Goal: Task Accomplishment & Management: Manage account settings

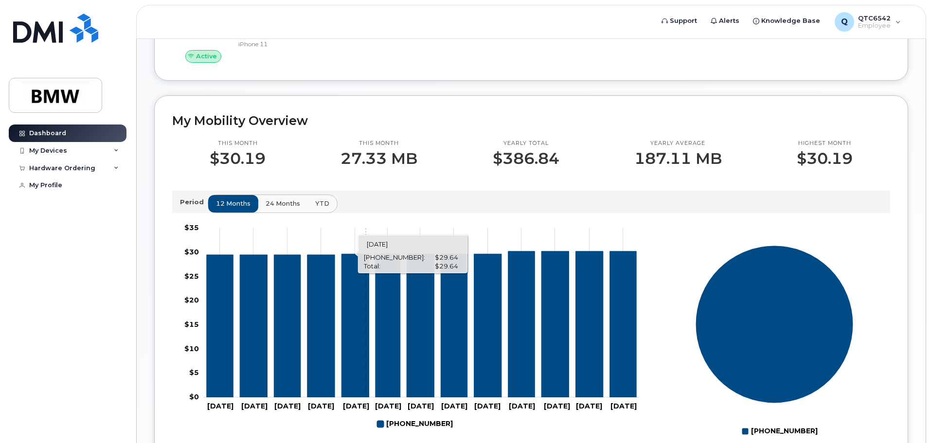
scroll to position [193, 0]
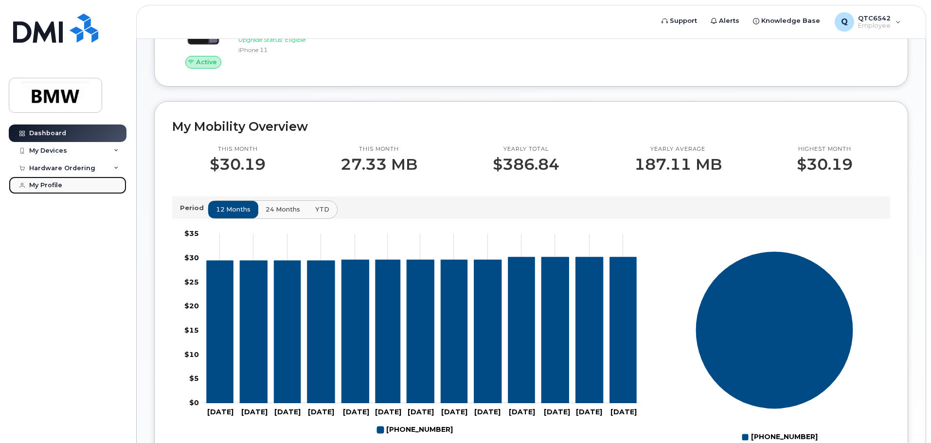
click at [68, 182] on link "My Profile" at bounding box center [68, 186] width 118 height 18
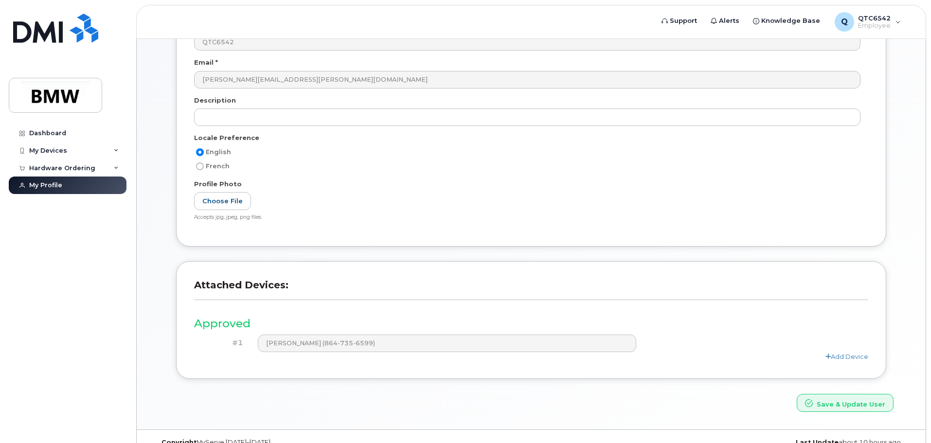
scroll to position [135, 0]
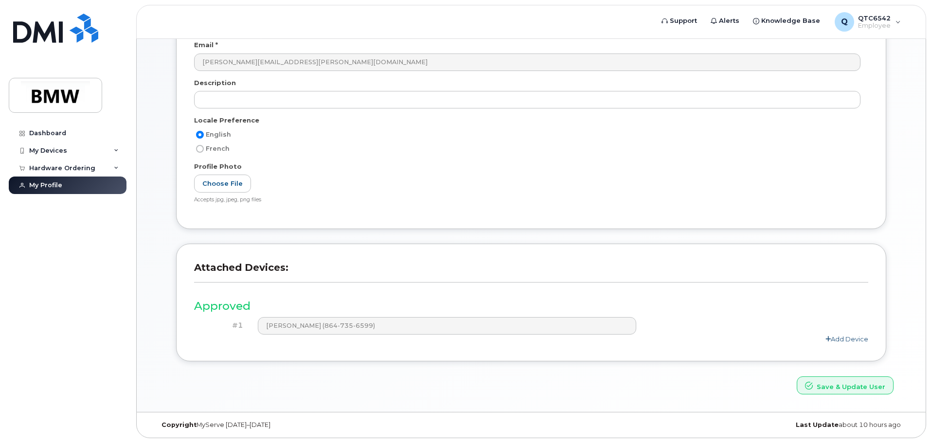
click at [834, 342] on link "Add Device" at bounding box center [847, 339] width 43 height 8
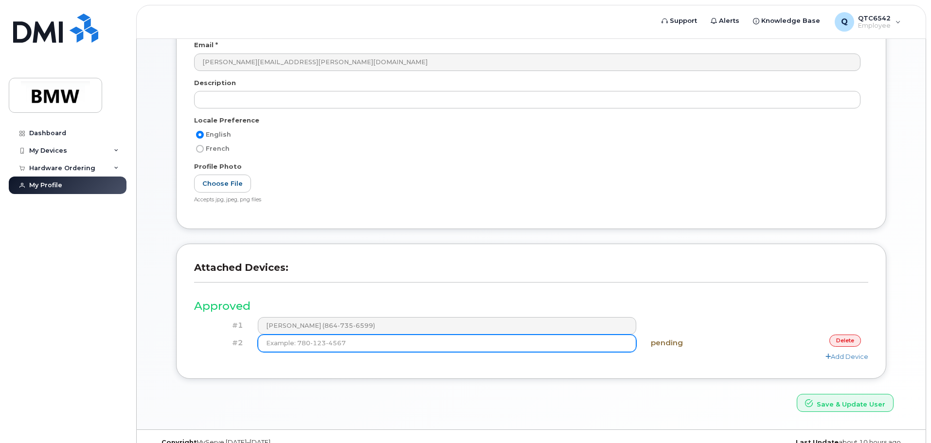
click at [571, 344] on input at bounding box center [447, 344] width 379 height 18
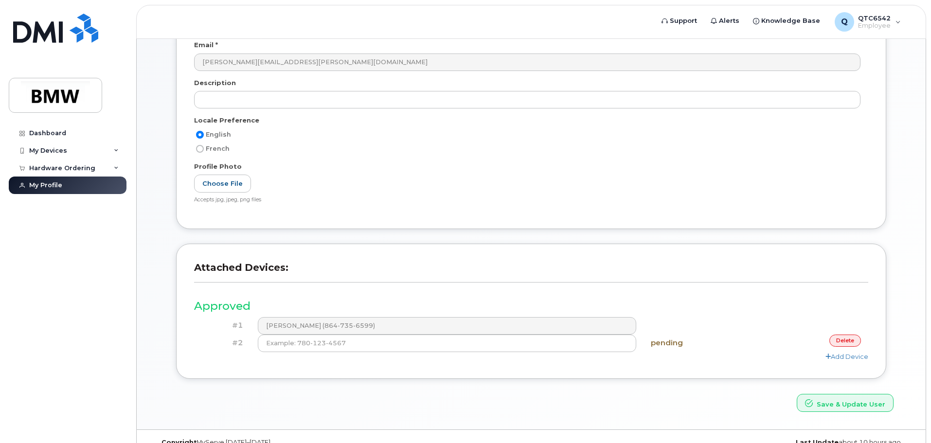
click at [840, 340] on link "delete" at bounding box center [846, 341] width 32 height 12
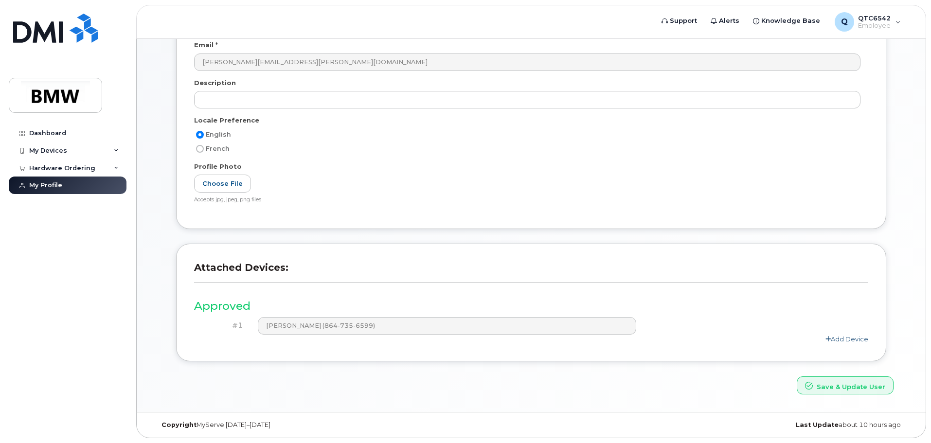
click at [832, 338] on link "Add Device" at bounding box center [847, 339] width 43 height 8
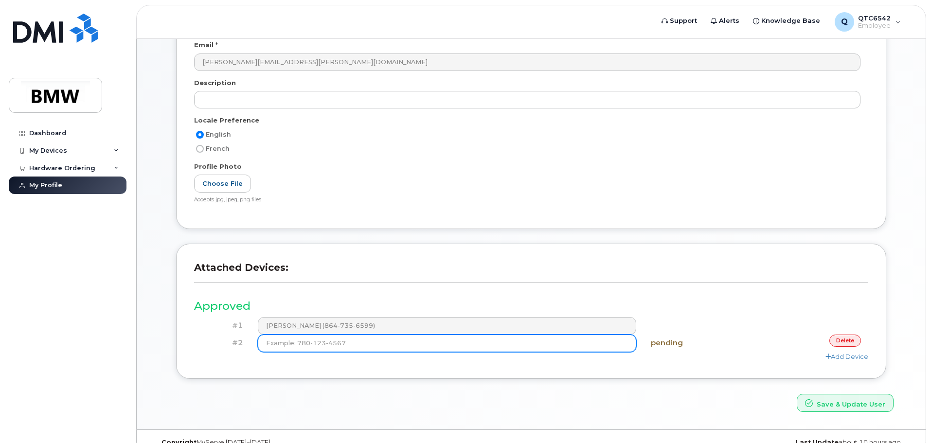
click at [369, 348] on input at bounding box center [447, 344] width 379 height 18
type input "(1"
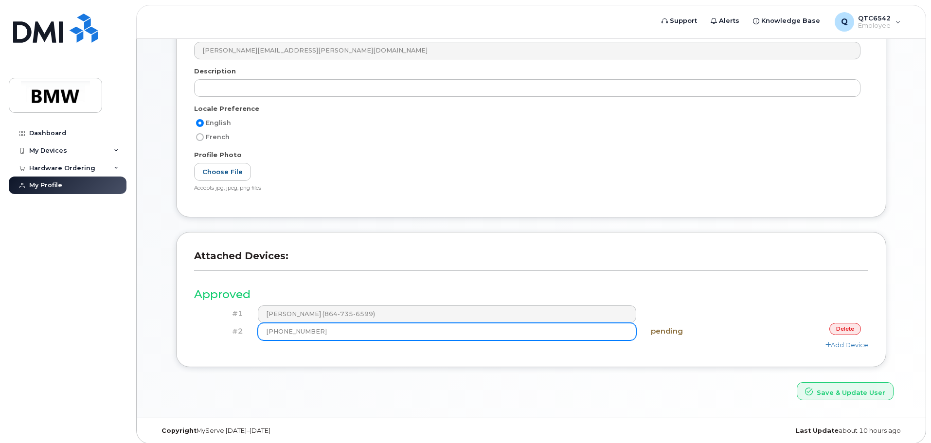
scroll to position [152, 0]
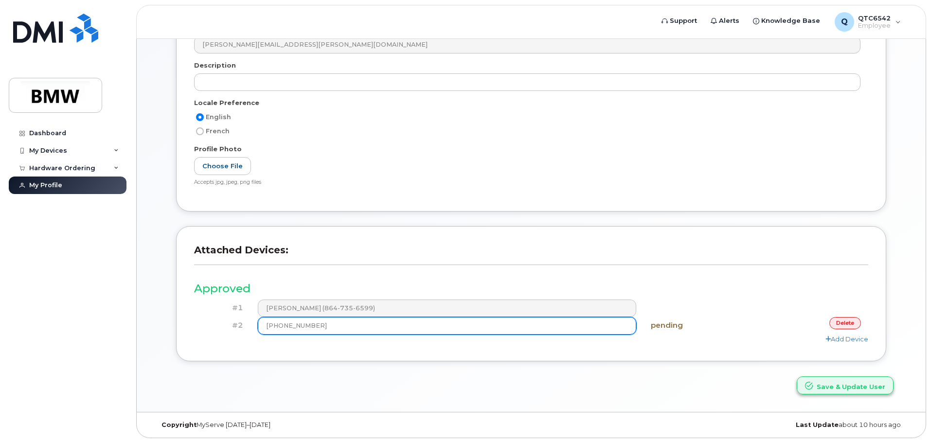
type input "(864) 517-4073"
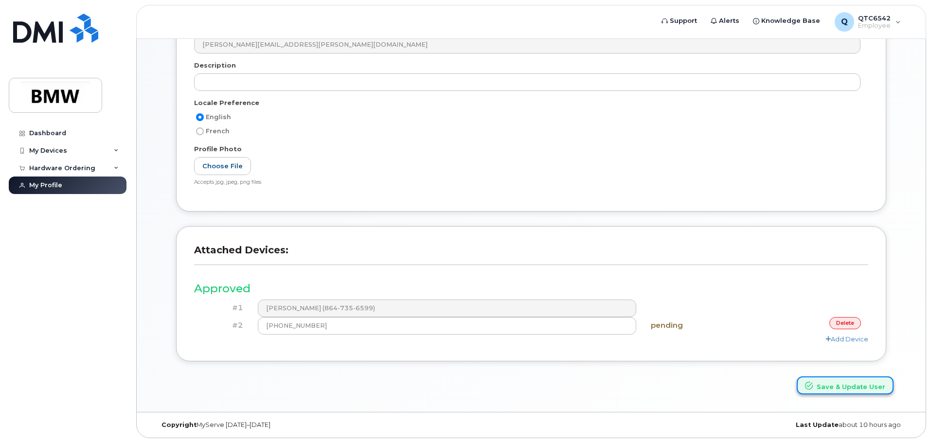
click at [839, 384] on button "Save & Update User" at bounding box center [845, 386] width 97 height 18
